Goal: Information Seeking & Learning: Find specific page/section

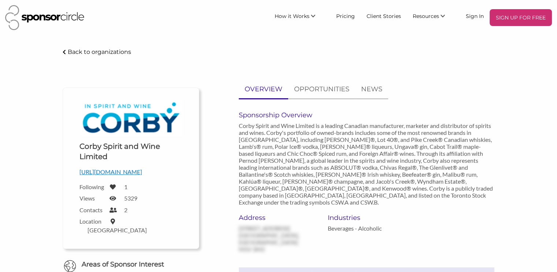
click at [99, 55] on p "Back to organizations" at bounding box center [99, 51] width 63 height 7
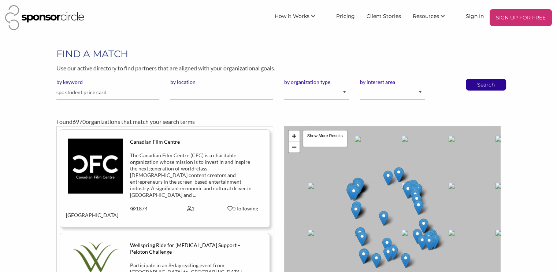
type input "spc student price card"
click at [474, 79] on button "Search" at bounding box center [486, 84] width 24 height 11
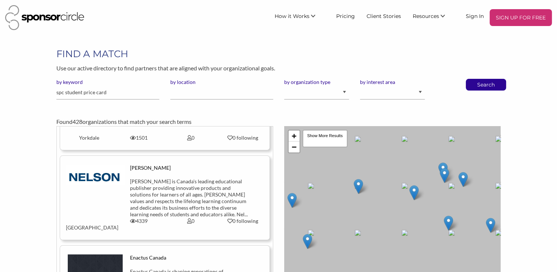
scroll to position [667, 0]
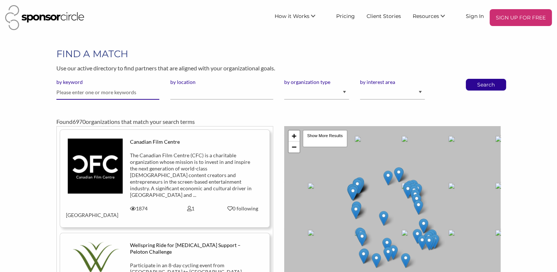
click at [79, 92] on input "text" at bounding box center [107, 92] width 103 height 14
type input "proximo"
click at [474, 79] on button "Search" at bounding box center [486, 84] width 24 height 11
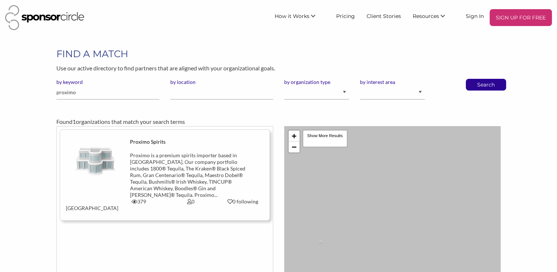
click at [144, 161] on div "Proximo is a premium spirits importer based in [GEOGRAPHIC_DATA]. Our company p…" at bounding box center [191, 175] width 122 height 46
